Goal: Use online tool/utility: Utilize a website feature to perform a specific function

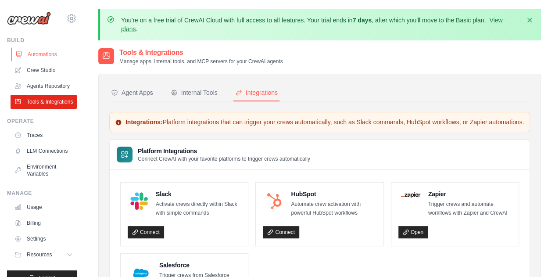
click at [33, 59] on link "Automations" at bounding box center [44, 54] width 66 height 14
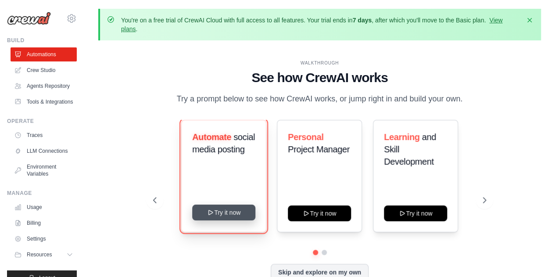
click at [215, 215] on button "Try it now" at bounding box center [223, 212] width 63 height 16
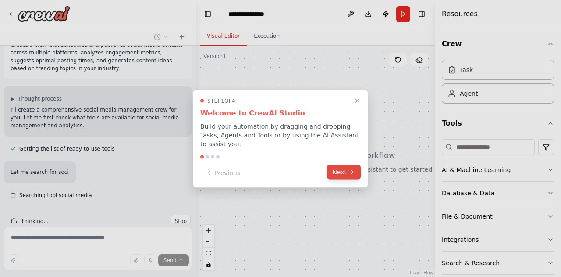
scroll to position [36, 0]
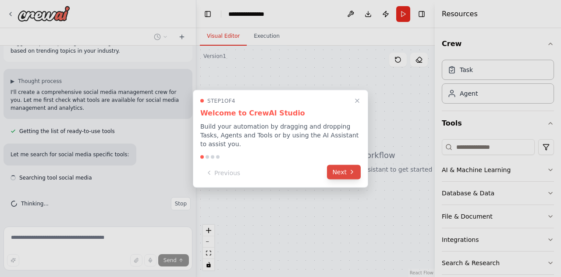
click at [358, 167] on button "Next" at bounding box center [344, 171] width 34 height 14
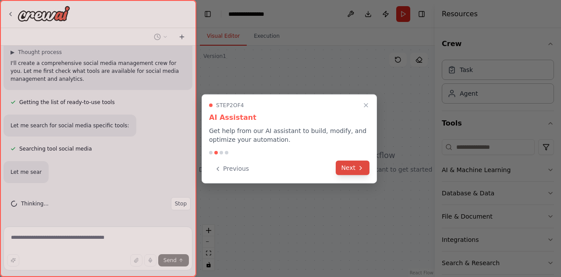
scroll to position [83, 0]
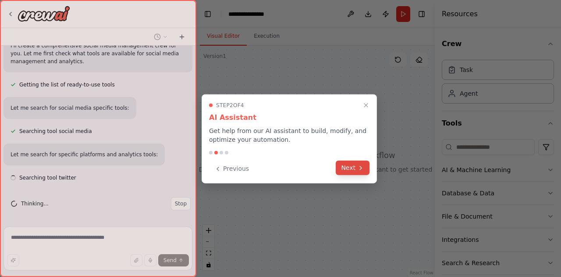
click at [356, 167] on button "Next" at bounding box center [353, 167] width 34 height 14
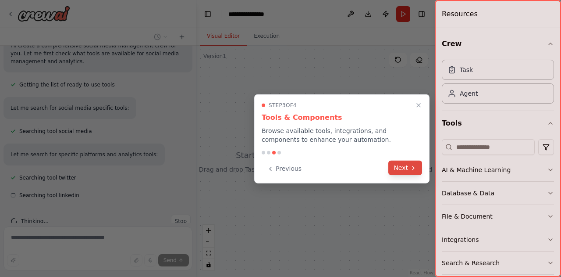
scroll to position [100, 0]
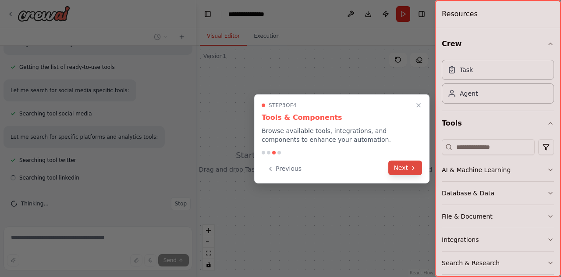
click at [412, 171] on button "Next" at bounding box center [405, 167] width 34 height 14
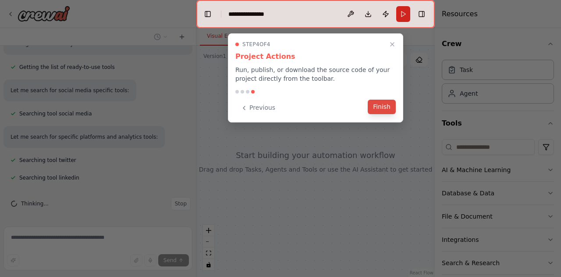
click at [384, 110] on button "Finish" at bounding box center [382, 107] width 28 height 14
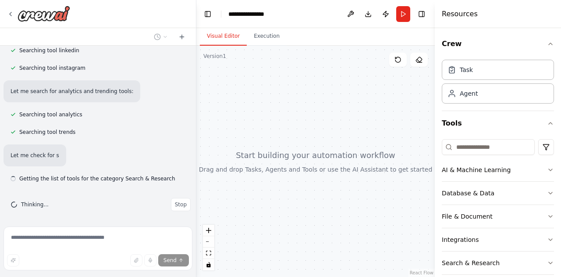
scroll to position [228, 0]
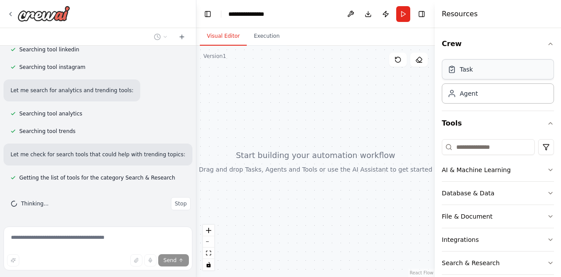
click at [485, 75] on div "Task" at bounding box center [498, 69] width 112 height 20
click at [470, 97] on div "Agent" at bounding box center [498, 93] width 112 height 20
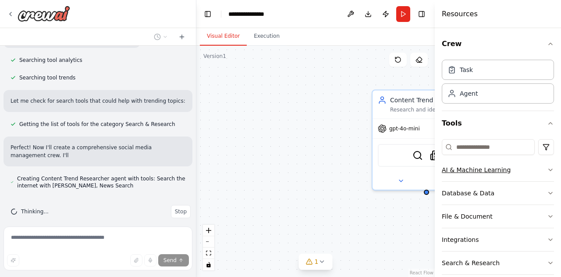
scroll to position [290, 0]
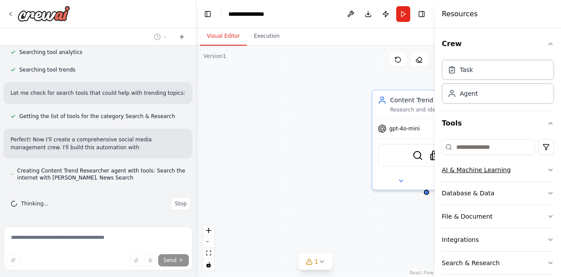
click at [547, 169] on icon "button" at bounding box center [550, 169] width 7 height 7
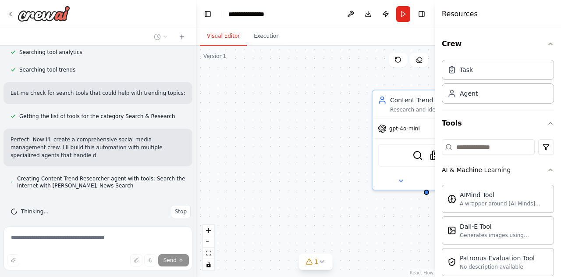
scroll to position [298, 0]
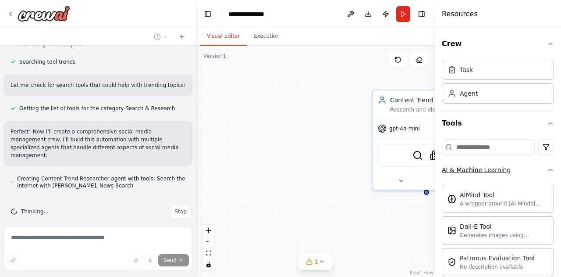
click at [547, 170] on icon "button" at bounding box center [550, 169] width 7 height 7
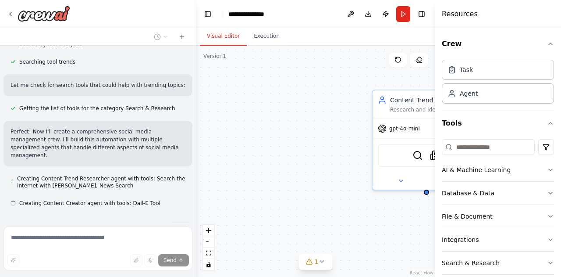
scroll to position [315, 0]
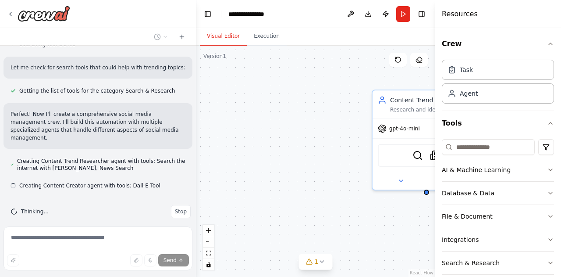
click at [543, 187] on button "Database & Data" at bounding box center [498, 193] width 112 height 23
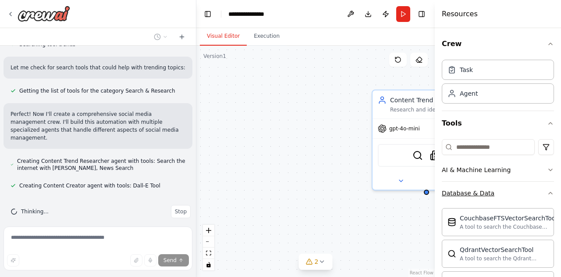
click at [541, 188] on button "Database & Data" at bounding box center [498, 193] width 112 height 23
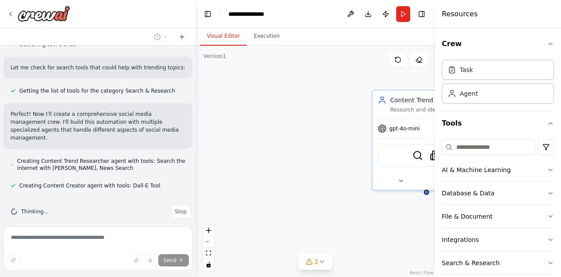
click at [344, 199] on div "Content Trend Researcher Research and identify trending topics, hashtags, and c…" at bounding box center [315, 161] width 238 height 231
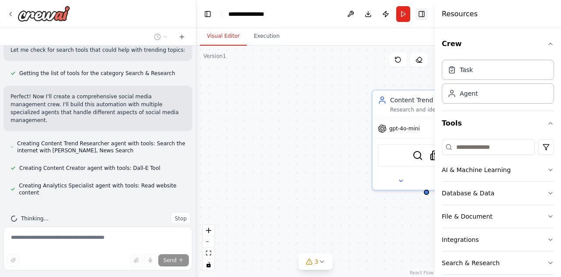
click at [424, 18] on button "Toggle Right Sidebar" at bounding box center [422, 14] width 12 height 12
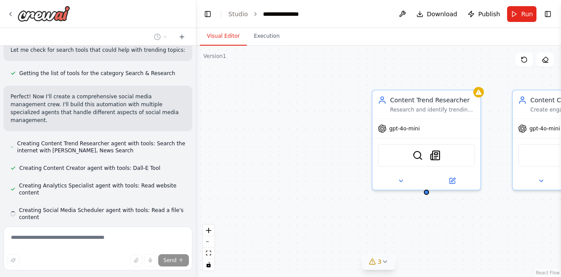
scroll to position [357, 0]
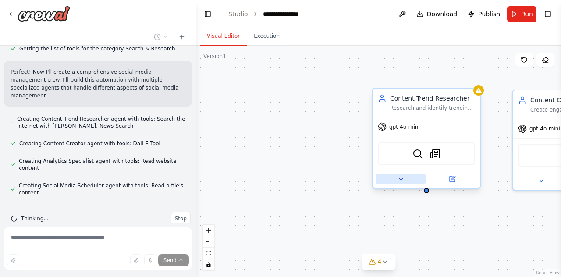
click at [402, 182] on icon at bounding box center [401, 178] width 7 height 7
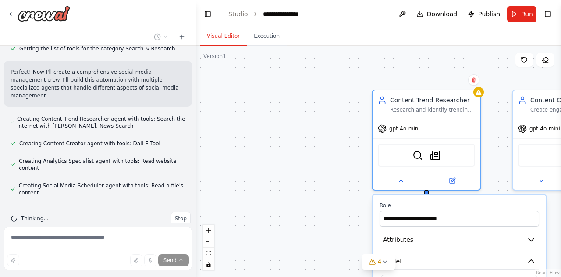
click at [321, 203] on div "**********" at bounding box center [378, 161] width 365 height 231
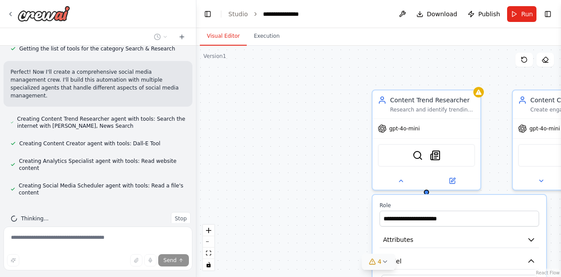
click at [376, 268] on button "4" at bounding box center [379, 261] width 34 height 16
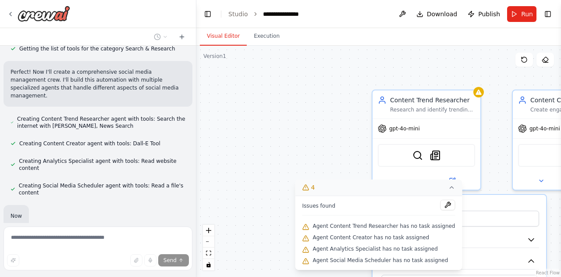
scroll to position [378, 0]
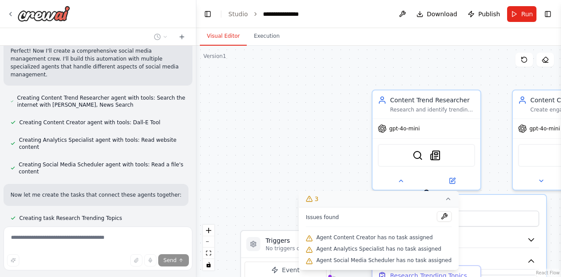
click at [445, 197] on icon at bounding box center [448, 198] width 7 height 7
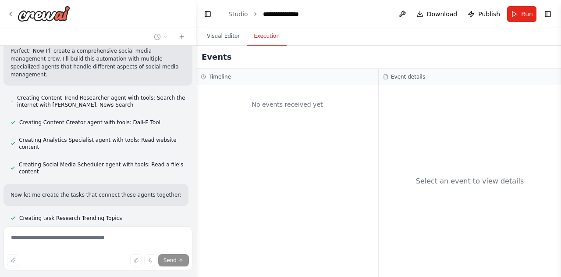
click at [270, 37] on button "Execution" at bounding box center [267, 36] width 40 height 18
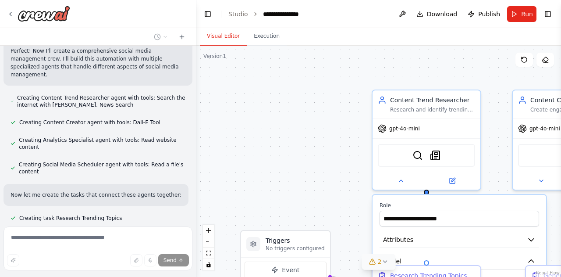
click at [221, 38] on button "Visual Editor" at bounding box center [223, 36] width 47 height 18
click at [193, 211] on div at bounding box center [195, 138] width 4 height 277
click at [516, 17] on button "Run" at bounding box center [521, 14] width 29 height 16
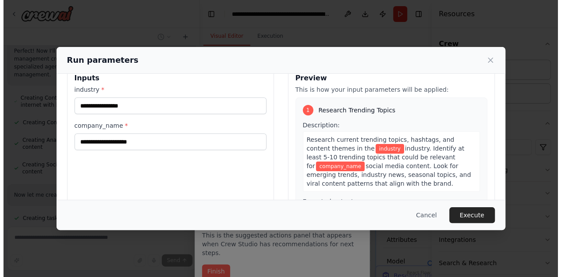
scroll to position [0, 0]
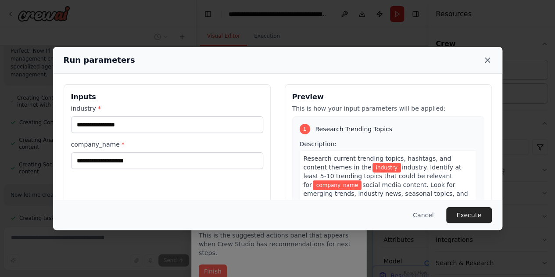
click at [483, 62] on icon at bounding box center [487, 60] width 9 height 9
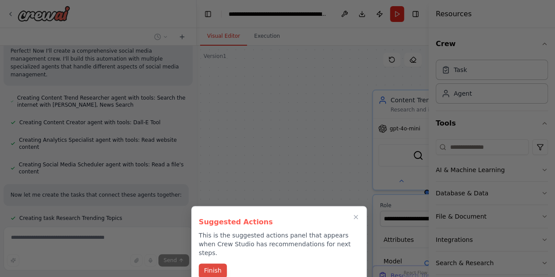
click at [215, 266] on button "Finish" at bounding box center [213, 270] width 28 height 14
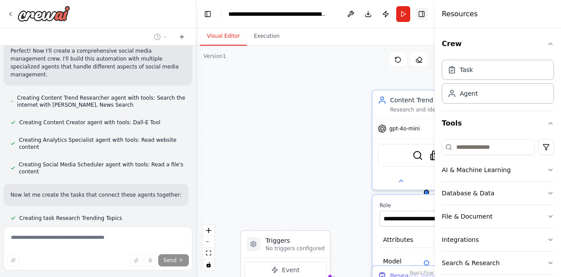
click at [418, 13] on button "Toggle Right Sidebar" at bounding box center [422, 14] width 12 height 12
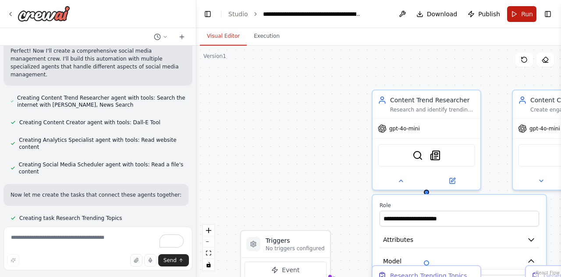
click at [527, 21] on button "Run" at bounding box center [521, 14] width 29 height 16
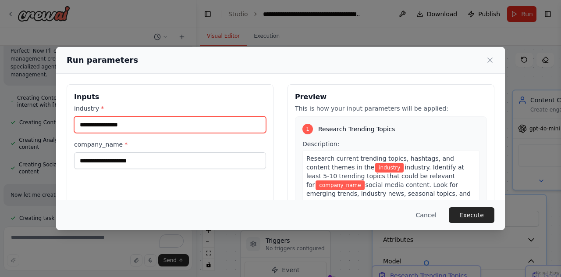
click at [142, 122] on input "industry *" at bounding box center [170, 124] width 192 height 17
type input "*"
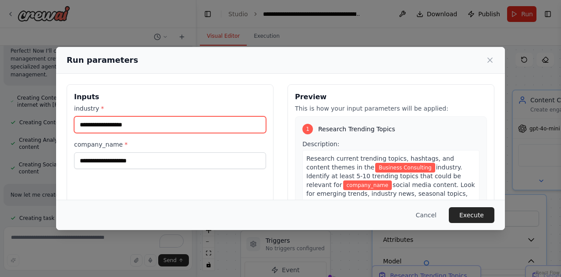
type input "**********"
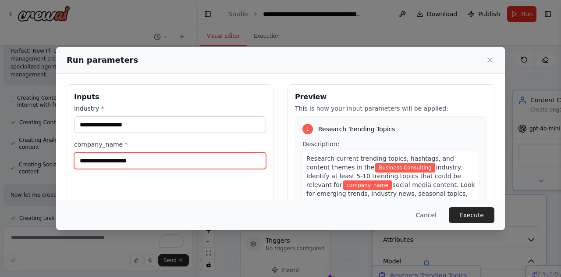
click at [130, 159] on input "company_name *" at bounding box center [170, 160] width 192 height 17
type input "*"
type input "**********"
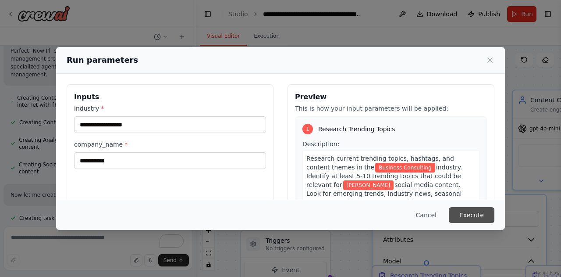
click at [482, 214] on button "Execute" at bounding box center [472, 215] width 46 height 16
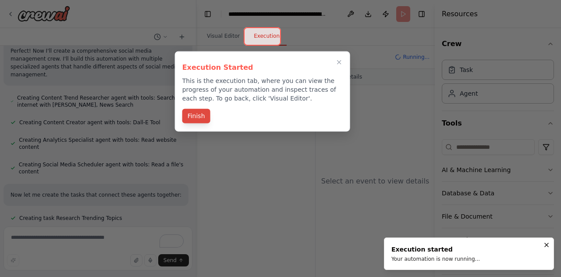
click at [196, 114] on button "Finish" at bounding box center [196, 116] width 28 height 14
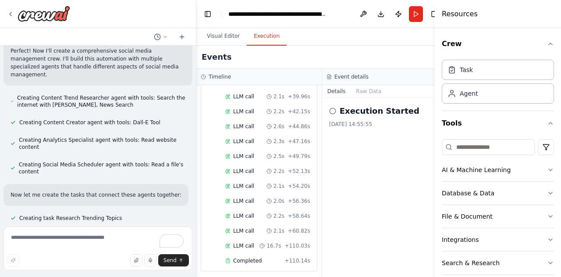
scroll to position [993, 0]
click at [409, 18] on button "Run" at bounding box center [416, 14] width 14 height 16
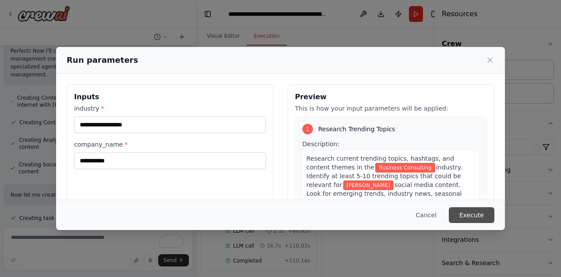
click at [470, 220] on button "Execute" at bounding box center [472, 215] width 46 height 16
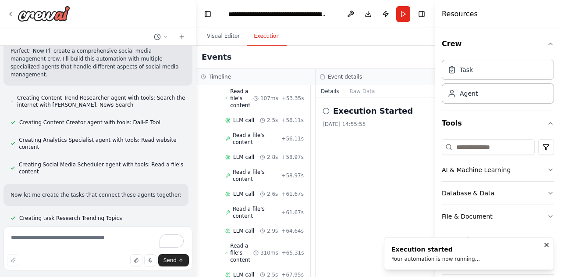
scroll to position [2365, 0]
